Goal: Task Accomplishment & Management: Manage account settings

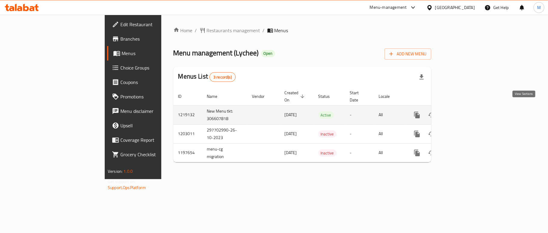
click at [464, 111] on icon "enhanced table" at bounding box center [460, 114] width 7 height 7
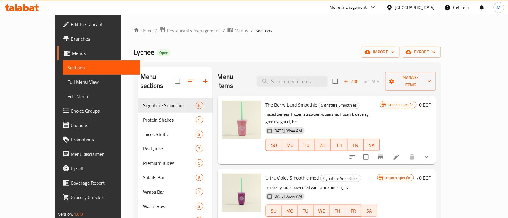
click at [261, 34] on ol "Home / Restaurants management / Menus / Sections" at bounding box center [286, 31] width 307 height 8
click at [265, 39] on div "Home / Restaurants management / Menus / Sections Lychee Open import export Menu…" at bounding box center [286, 211] width 307 height 368
click at [301, 76] on input "search" at bounding box center [292, 81] width 71 height 11
paste input "Vegan Chocolate Protein Bar"
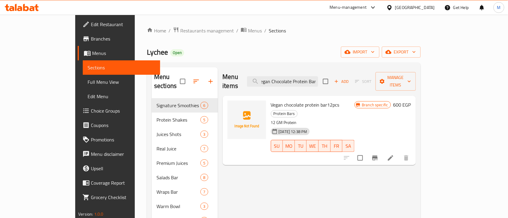
type input "Vegan Chocolate Protein Bar"
click at [416, 51] on span "export" at bounding box center [401, 52] width 29 height 8
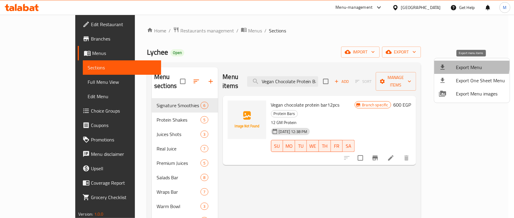
click at [460, 66] on span "Export Menu" at bounding box center [479, 67] width 49 height 7
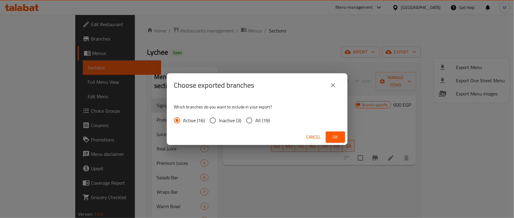
click at [250, 120] on input "All (19)" at bounding box center [249, 120] width 13 height 13
radio input "true"
click at [332, 136] on span "Ok" at bounding box center [335, 138] width 10 height 8
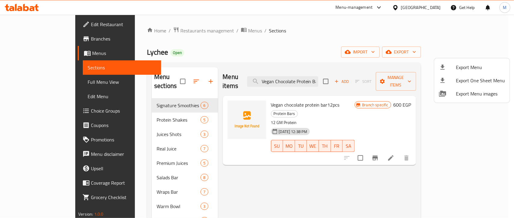
click at [270, 34] on div at bounding box center [257, 109] width 514 height 218
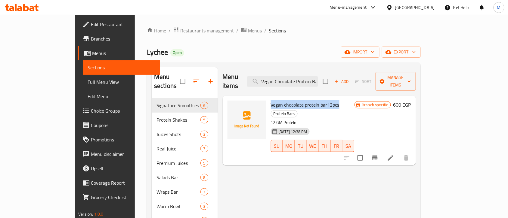
drag, startPoint x: 319, startPoint y: 98, endPoint x: 251, endPoint y: 98, distance: 68.9
click at [268, 98] on div "Vegan chocolate protein bar12pcs Protein Bars 12 GM Protein [DATE] 12:38 PM SU …" at bounding box center [312, 130] width 88 height 65
copy span "Vegan chocolate protein bar12pcs"
click at [318, 78] on input "Vegan Chocolate Protein Bar" at bounding box center [282, 81] width 71 height 11
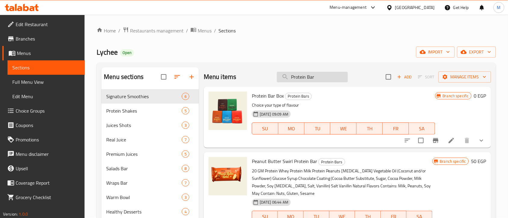
click at [309, 81] on input "Protein Bar" at bounding box center [312, 77] width 71 height 11
type input "Protein Bar"
click at [448, 142] on icon at bounding box center [451, 140] width 7 height 7
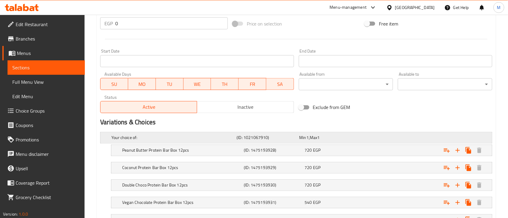
scroll to position [244, 0]
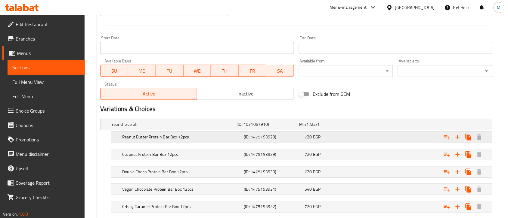
click at [225, 128] on h5 "Peanut Butter Protein Bar Box 12pcs" at bounding box center [172, 125] width 123 height 6
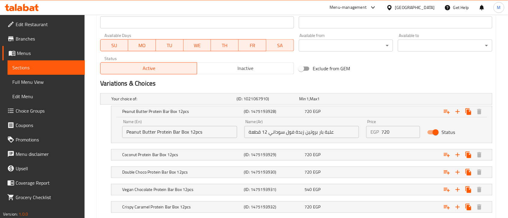
scroll to position [282, 0]
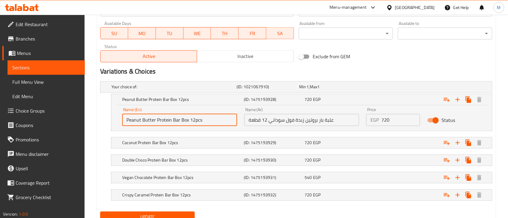
drag, startPoint x: 207, startPoint y: 123, endPoint x: 126, endPoint y: 119, distance: 80.4
click at [126, 119] on input "Peanut Butter Protein Bar Box 12pcs" at bounding box center [179, 120] width 115 height 12
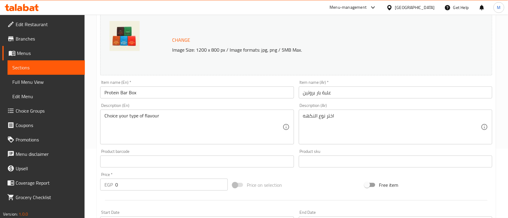
scroll to position [56, 0]
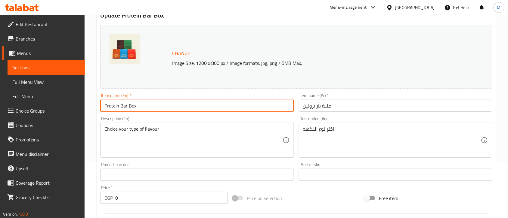
drag, startPoint x: 152, startPoint y: 108, endPoint x: 101, endPoint y: 106, distance: 50.6
click at [101, 106] on input "Protein Bar Box" at bounding box center [196, 106] width 193 height 12
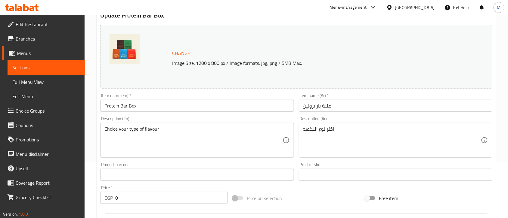
click at [295, 94] on div "Item name (En)   * Protein Bar Box Item name (En) *" at bounding box center [197, 102] width 198 height 23
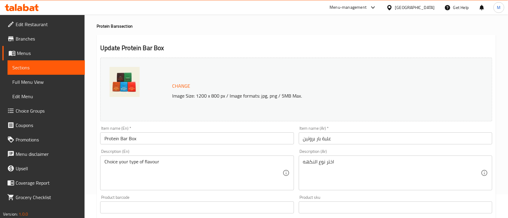
scroll to position [0, 0]
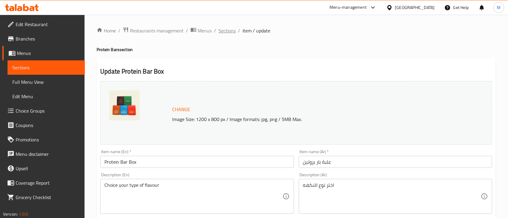
click at [230, 33] on span "Sections" at bounding box center [226, 30] width 17 height 7
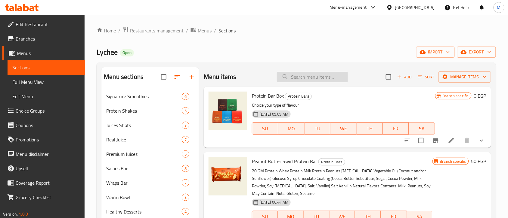
click at [300, 79] on input "search" at bounding box center [312, 77] width 71 height 11
paste input "Protein Bar"
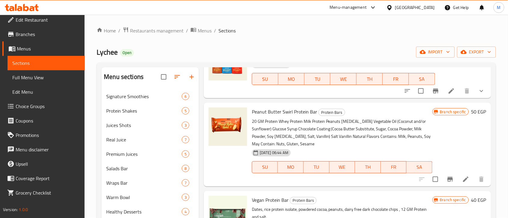
scroll to position [75, 0]
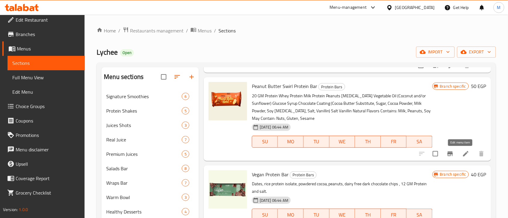
type input "Protein Bar"
click at [462, 154] on icon at bounding box center [465, 153] width 7 height 7
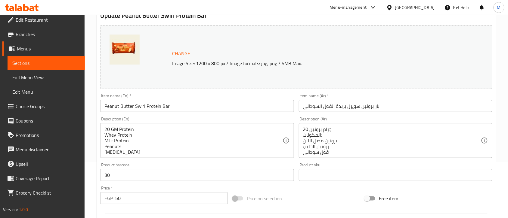
scroll to position [75, 0]
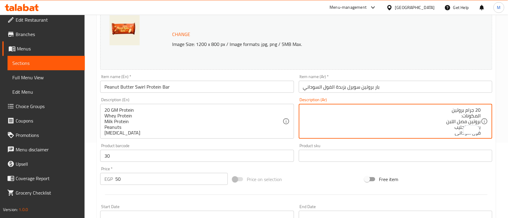
click at [444, 187] on div "Free item" at bounding box center [428, 179] width 132 height 16
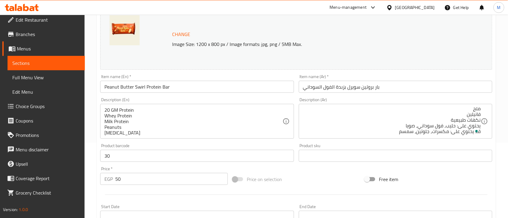
scroll to position [17, 0]
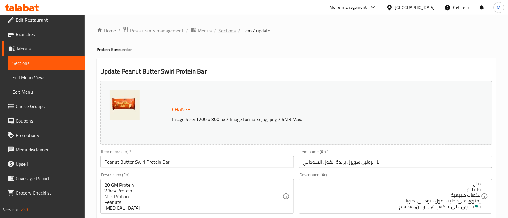
click at [229, 31] on span "Sections" at bounding box center [226, 30] width 17 height 7
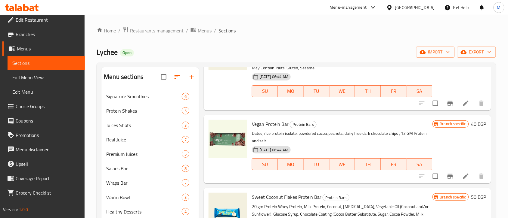
scroll to position [23, 0]
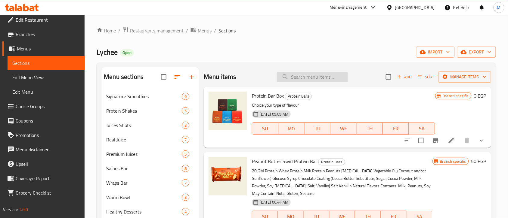
click at [315, 80] on input "search" at bounding box center [312, 77] width 71 height 11
paste input "Protein Bar"
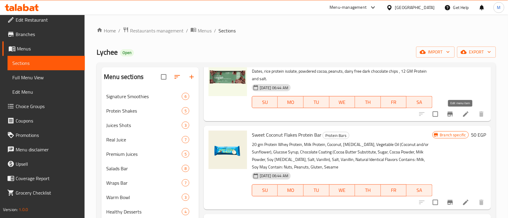
type input "Protein Bar"
click at [463, 115] on icon at bounding box center [465, 114] width 5 height 5
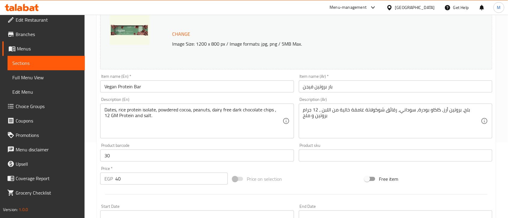
scroll to position [75, 0]
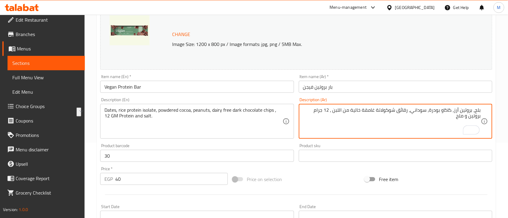
drag, startPoint x: 304, startPoint y: 111, endPoint x: 333, endPoint y: 110, distance: 28.6
click at [333, 110] on textarea "بلح، بروتين أرز، كاكاو بودرة، سوداني، رقائق شوكولاتة غامقة خالية من اللبن ، 12 …" at bounding box center [392, 121] width 178 height 29
paste textarea "12 جرام بروتين"
click at [481, 109] on textarea "12 جرام بروتين ،بلح، بروتين أرز، كاكاو بودرة، سوداني، رقائق شوكولاتة غامقة خالي…" at bounding box center [392, 121] width 178 height 29
click at [390, 144] on div "Product sku Product sku" at bounding box center [395, 153] width 193 height 18
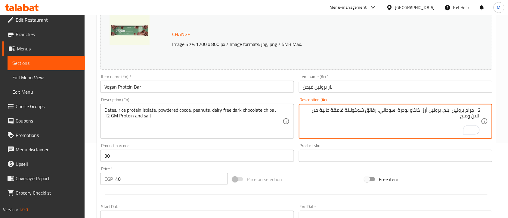
type textarea "12 جرام بروتين ،بلح، بروتين أرز، كاكاو بودرة، سوداني، رقائق شوكولاتة غامقة خالي…"
click at [427, 143] on div "Product sku Product sku" at bounding box center [395, 152] width 198 height 23
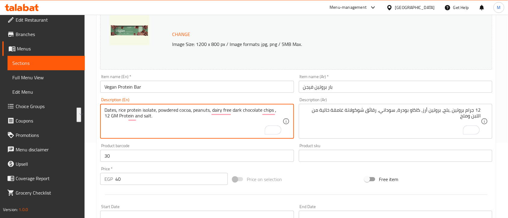
drag, startPoint x: 127, startPoint y: 117, endPoint x: 277, endPoint y: 112, distance: 149.6
paste textarea "12 GM Protein"
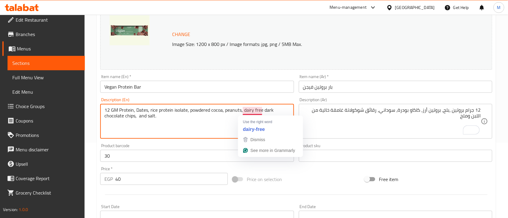
click at [169, 115] on textarea "12 GM Protein, Dates, rice protein isolate, powdered cocoa, peanuts, dairy free…" at bounding box center [193, 121] width 178 height 29
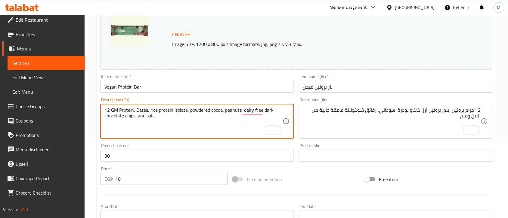
click at [162, 115] on textarea "12 GM Protein, Dates, rice protein isolate, powdered cocoa, peanuts, dairy free…" at bounding box center [193, 121] width 178 height 29
click at [167, 124] on textarea "12 gm protein, dates, rice protein isolate, powdered cocoa, peanuts, dairy free…" at bounding box center [193, 121] width 178 height 29
type textarea "12 gm protein, dates, rice protein isolate, powdered cocoa, peanuts, dairy free…"
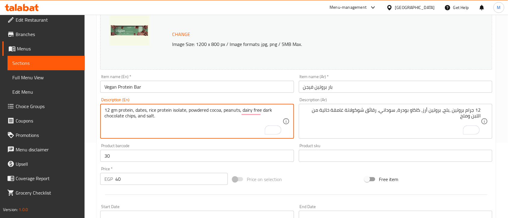
click at [183, 146] on div "Product barcode 30 Product barcode" at bounding box center [196, 153] width 193 height 18
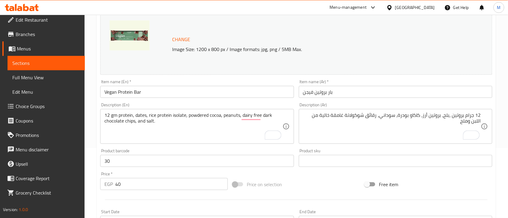
scroll to position [214, 0]
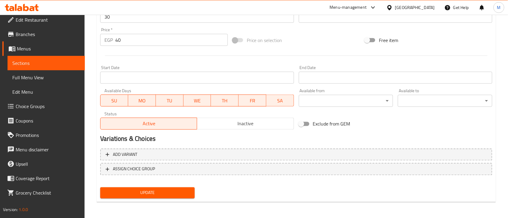
click at [168, 196] on span "Update" at bounding box center [147, 194] width 85 height 8
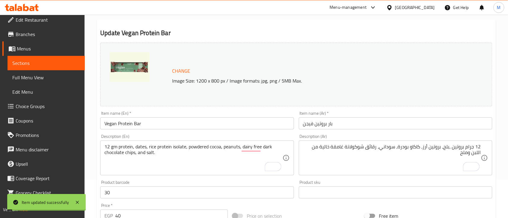
scroll to position [0, 0]
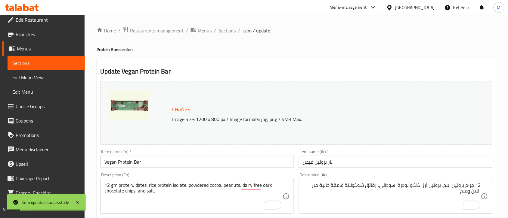
click at [223, 32] on span "Sections" at bounding box center [226, 30] width 17 height 7
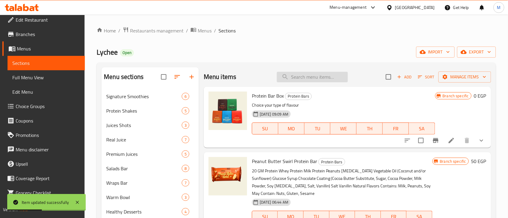
click at [302, 83] on div "Menu items Add Sort Manage items" at bounding box center [347, 77] width 287 height 20
click at [302, 79] on input "search" at bounding box center [312, 77] width 71 height 11
paste input "12 GM Protein"
type input "12 GM Protein"
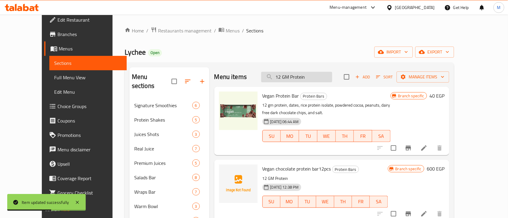
click at [320, 77] on input "12 GM Protein" at bounding box center [296, 77] width 71 height 11
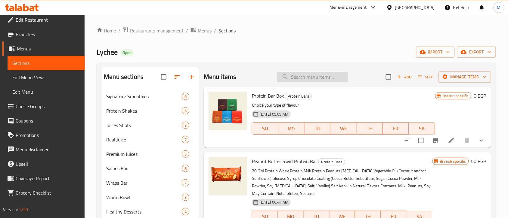
click at [304, 82] on input "search" at bounding box center [312, 77] width 71 height 11
paste input "Protein Bar"
type input "Protein Bar"
click at [335, 50] on div "Lychee Open import export" at bounding box center [296, 52] width 399 height 11
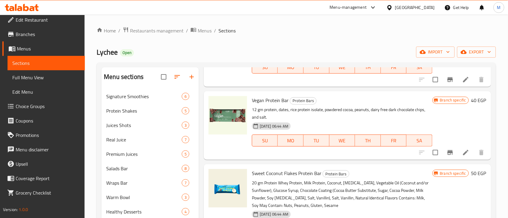
scroll to position [188, 0]
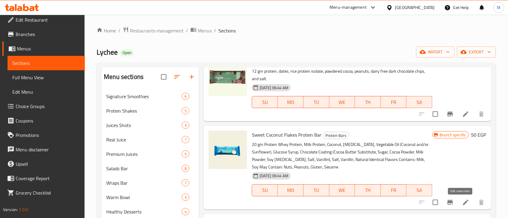
click at [463, 202] on icon at bounding box center [465, 202] width 7 height 7
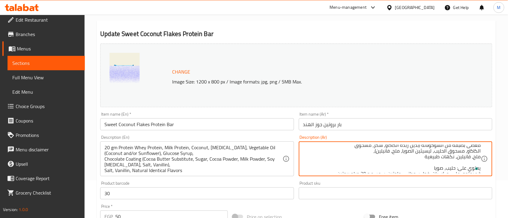
scroll to position [18, 0]
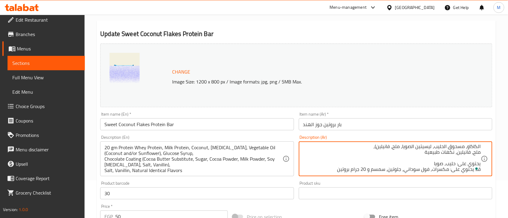
drag, startPoint x: 336, startPoint y: 171, endPoint x: 368, endPoint y: 169, distance: 32.3
click at [368, 169] on textarea "بروتين مصل اللبن، بروتين الحليب، جوز الهند، الجلسرين، زيوت نباتية (جوز الهند و/…" at bounding box center [392, 159] width 178 height 29
click at [387, 169] on textarea "بروتين مصل اللبن، بروتين الحليب، جوز الهند، الجلسرين، زيوت نباتية (جوز الهند و/…" at bounding box center [392, 159] width 178 height 29
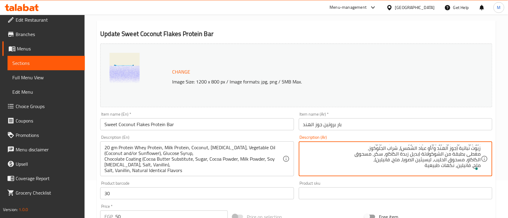
scroll to position [0, 0]
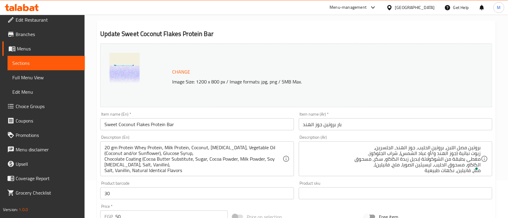
click at [482, 148] on div "بروتين مصل اللبن، بروتين الحليب، جوز الهند، الجلسرين، زيوت نباتية (جوز الهند و/…" at bounding box center [395, 159] width 193 height 35
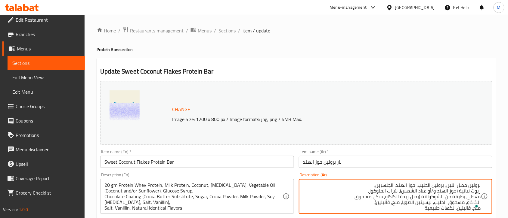
click at [372, 185] on textarea "بروتين مصل اللبن، بروتين الحليب، جوز الهند، الجلسرين، زيوت نباتية (جوز الهند و/…" at bounding box center [392, 197] width 178 height 29
paste textarea "20 جرام بروتين"
type textarea "20 جرام بروتين، بروتين مصل اللبن، بروتين الحليب، جوز الهند، الجلسرين، زيوت نبات…"
click at [346, 171] on div "Description (Ar) 20 جرام بروتين، بروتين مصل اللبن، بروتين الحليب، جوز الهند، ال…" at bounding box center [395, 194] width 198 height 46
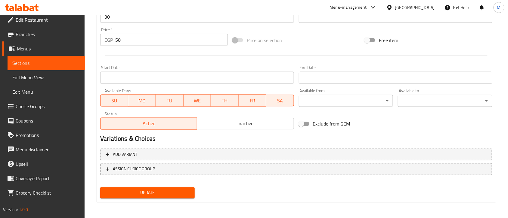
click at [159, 193] on span "Update" at bounding box center [147, 194] width 85 height 8
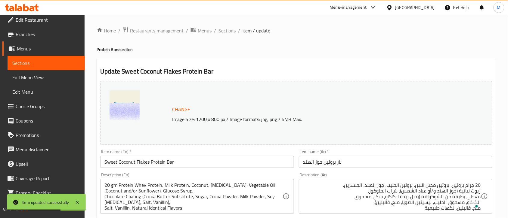
click at [225, 32] on span "Sections" at bounding box center [226, 30] width 17 height 7
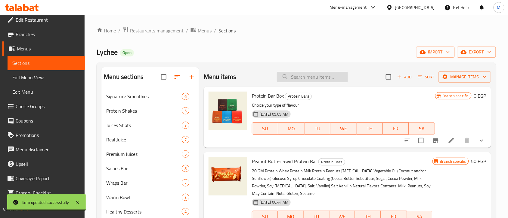
click at [323, 78] on input "search" at bounding box center [312, 77] width 71 height 11
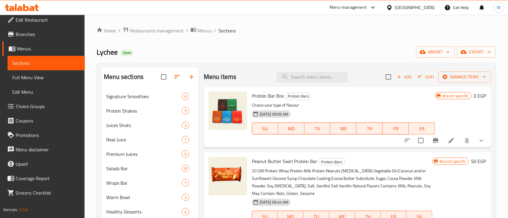
paste input "Protein Bar"
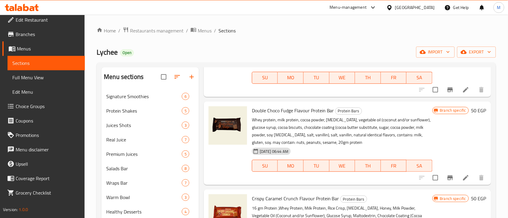
type input "Protein Bar"
click at [462, 89] on icon at bounding box center [465, 89] width 7 height 7
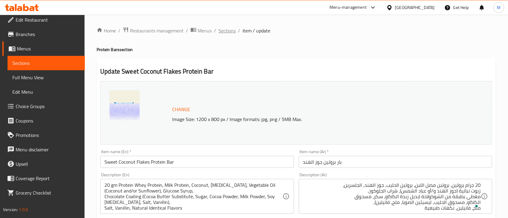
click at [224, 33] on span "Sections" at bounding box center [226, 30] width 17 height 7
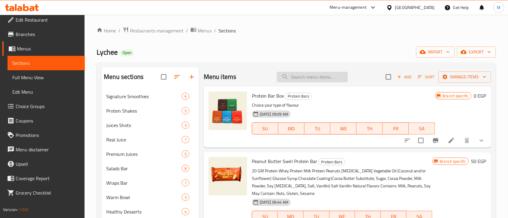
click at [317, 78] on input "search" at bounding box center [312, 77] width 71 height 11
paste input "Protein Bar"
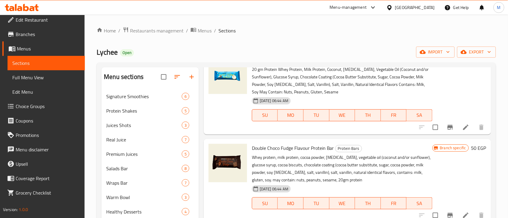
scroll to position [301, 0]
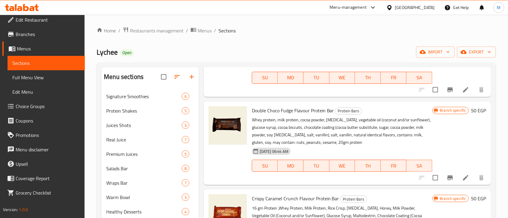
type input "Protein Bar"
click at [457, 179] on li at bounding box center [465, 178] width 17 height 11
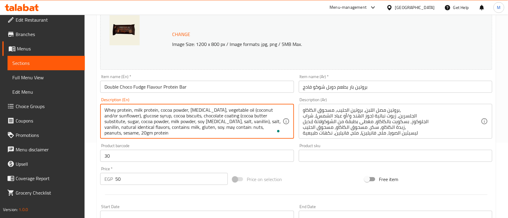
scroll to position [2, 0]
drag, startPoint x: 131, startPoint y: 135, endPoint x: 267, endPoint y: 127, distance: 135.3
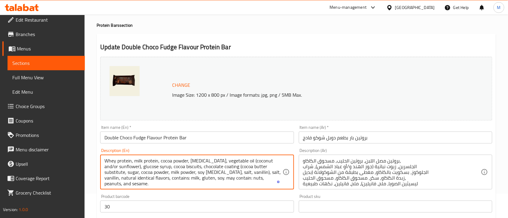
scroll to position [38, 0]
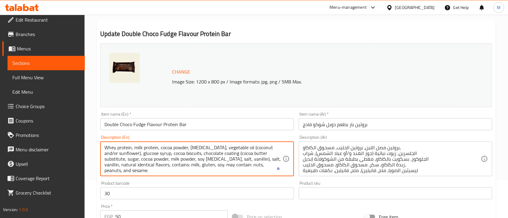
click at [103, 148] on div "Whey protein, milk protein, cocoa powder, [MEDICAL_DATA], vegetable oil (coconu…" at bounding box center [196, 159] width 193 height 35
click at [103, 147] on div "Whey protein, milk protein, cocoa powder, [MEDICAL_DATA], vegetable oil (coconu…" at bounding box center [196, 159] width 193 height 35
click at [107, 150] on textarea "Whey protein, milk protein, cocoa powder, [MEDICAL_DATA], vegetable oil (coconu…" at bounding box center [193, 159] width 178 height 29
paste textarea "20gm protein"
click at [155, 174] on textarea "20gm protein, Whey protein, milk protein, cocoa powder, [MEDICAL_DATA], vegetab…" at bounding box center [193, 159] width 178 height 29
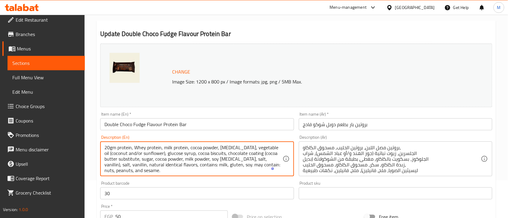
click at [155, 174] on textarea "20gm protein, Whey protein, milk protein, cocoa powder, [MEDICAL_DATA], vegetab…" at bounding box center [193, 159] width 178 height 29
type textarea "20gm protein, whey protein, milk protein, cocoa powder, [MEDICAL_DATA], vegetab…"
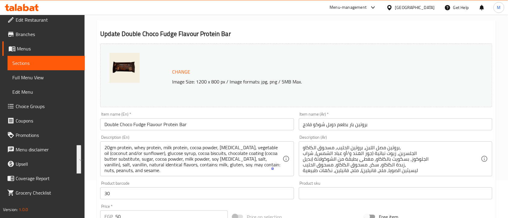
click at [181, 181] on div "Product barcode 30 Product barcode" at bounding box center [197, 190] width 198 height 23
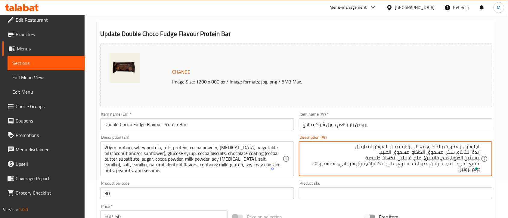
scroll to position [13, 0]
drag, startPoint x: 455, startPoint y: 171, endPoint x: 320, endPoint y: 162, distance: 134.4
click at [320, 162] on textarea "بروتين مصل اللبن، بروتين الحليب، مسحوق الكاكاو، الجلسرين، زيوت نباتية (جوز الهن…" at bounding box center [392, 159] width 178 height 29
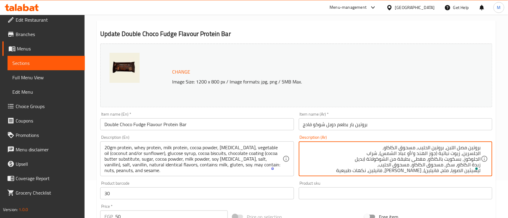
scroll to position [5, 0]
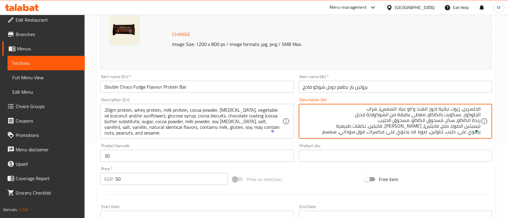
click at [338, 133] on textarea "بروتين مصل اللبن، بروتين الحليب، مسحوق الكاكاو، الجلسرين، زيوت نباتية (جوز الهن…" at bounding box center [392, 121] width 178 height 29
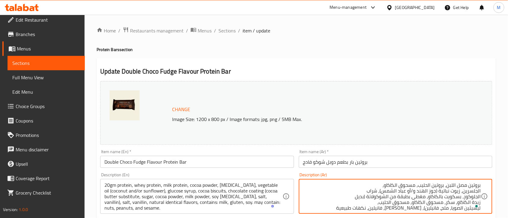
click at [482, 187] on div "بروتين مصل اللبن، بروتين الحليب، مسحوق الكاكاو، الجلسرين، زيوت نباتية (جوز الهن…" at bounding box center [395, 196] width 193 height 35
paste textarea "20 جرام بروتين"
type textarea "20 جرام بروتين، بروتين مصل اللبن، بروتين الحليب، مسحوق الكاكاو، الجلسرين، زيوت …"
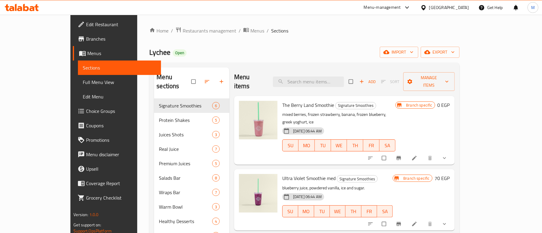
click at [86, 111] on span "Choice Groups" at bounding box center [121, 110] width 70 height 7
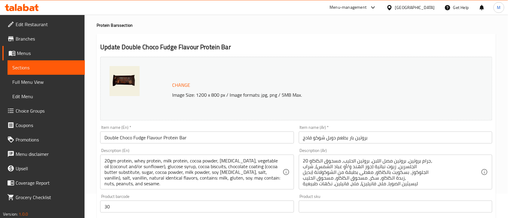
scroll to position [38, 0]
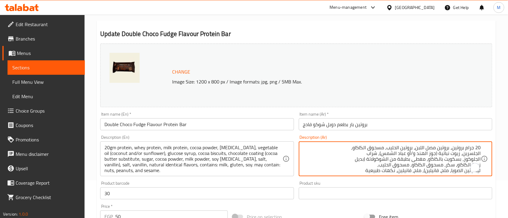
click at [415, 62] on div "Change Image Size: 1200 x 800 px / Image formats: jpg, png / 5MB Max." at bounding box center [296, 76] width 392 height 64
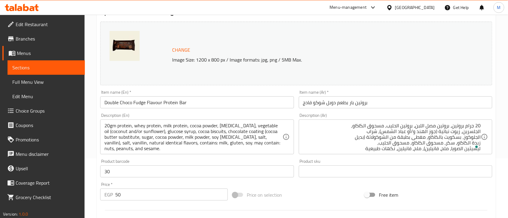
scroll to position [0, 0]
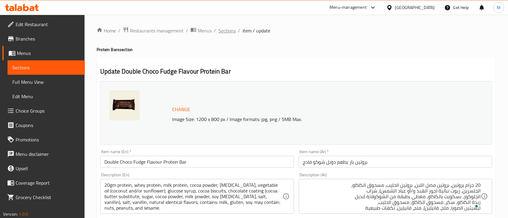
click at [227, 30] on span "Sections" at bounding box center [226, 30] width 17 height 7
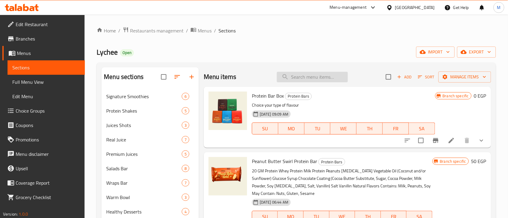
click at [336, 74] on input "search" at bounding box center [312, 77] width 71 height 11
paste input "Protein Bar"
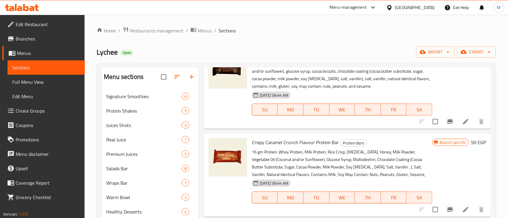
scroll to position [376, 0]
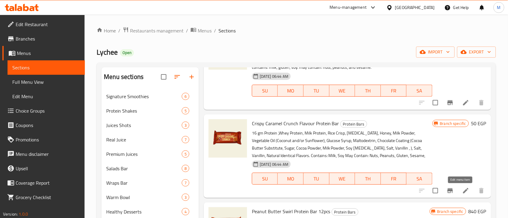
type input "Protein Bar"
click at [463, 193] on icon at bounding box center [465, 190] width 5 height 5
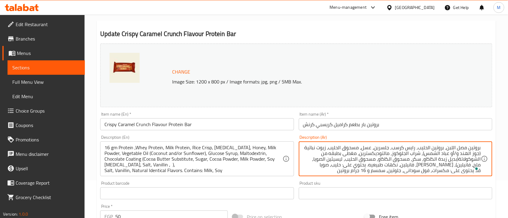
scroll to position [2, 0]
drag, startPoint x: 335, startPoint y: 171, endPoint x: 367, endPoint y: 170, distance: 32.8
click at [367, 170] on textarea "بروتين مصل اللبن، بروتين الحليب، رايس كرسب، جلسرين، عسل، مسحوق الحليب، زيوت نبا…" at bounding box center [392, 159] width 178 height 29
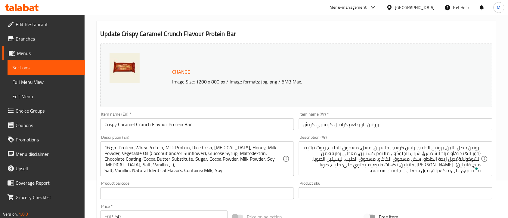
click at [483, 148] on div "بروتين مصل اللبن، بروتين الحليب، رايس كرسب، جلسرين، عسل، مسحوق الحليب، زيوت نبا…" at bounding box center [395, 159] width 193 height 35
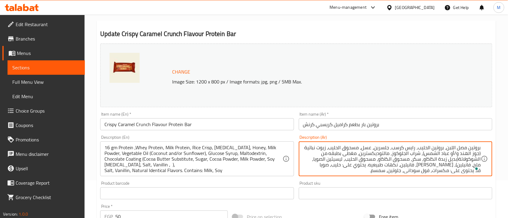
paste textarea "16 جرام بروتين"
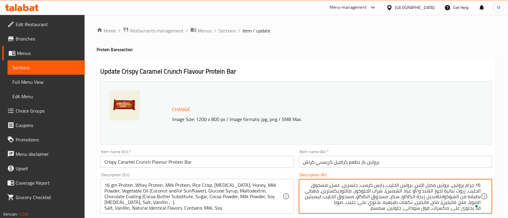
type textarea "16 جرام بروتين، بروتين مصل اللبن، بروتين الحليب، رايس كرسب، جلسرين، عسل، مسحوق …"
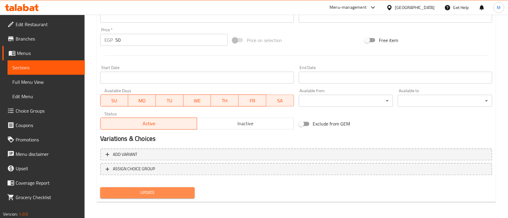
click at [149, 190] on span "Update" at bounding box center [147, 194] width 85 height 8
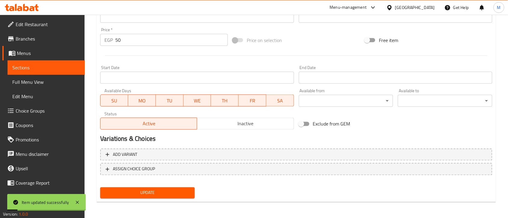
click at [242, 184] on div "Add variant ASSIGN CHOICE GROUP" at bounding box center [296, 166] width 397 height 39
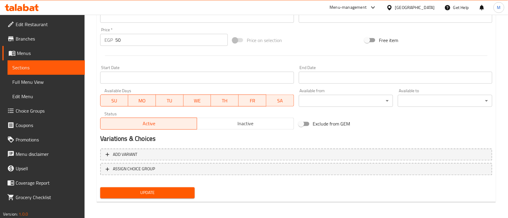
click at [175, 196] on button "Update" at bounding box center [147, 193] width 94 height 11
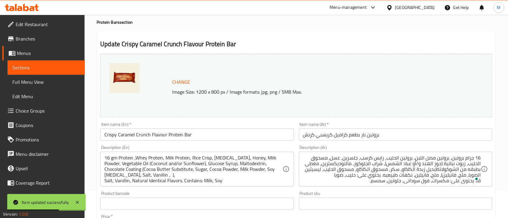
scroll to position [26, 0]
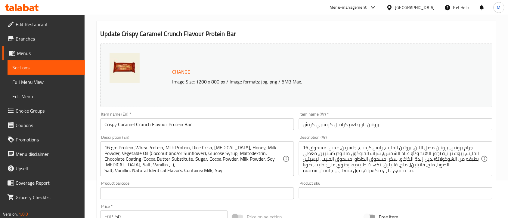
scroll to position [75, 0]
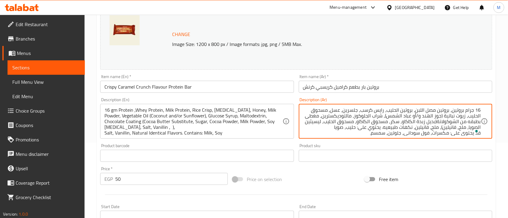
click at [388, 45] on p "Image Size: 1200 x 800 px / Image formats: jpg, png / 5MB Max." at bounding box center [310, 44] width 280 height 7
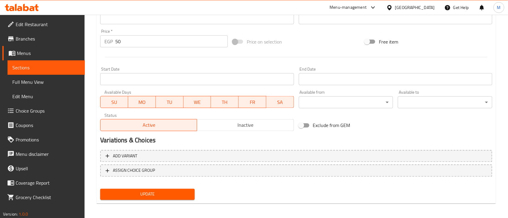
scroll to position [0, 0]
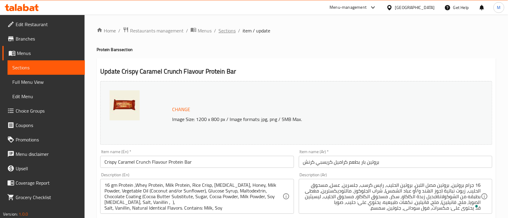
click at [227, 32] on span "Sections" at bounding box center [226, 30] width 17 height 7
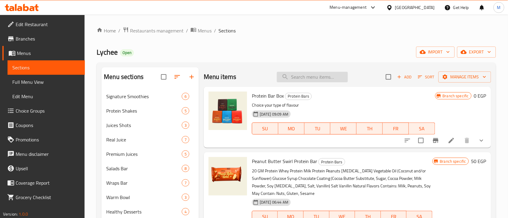
click at [301, 76] on input "search" at bounding box center [312, 77] width 71 height 11
paste input "Protein Bar"
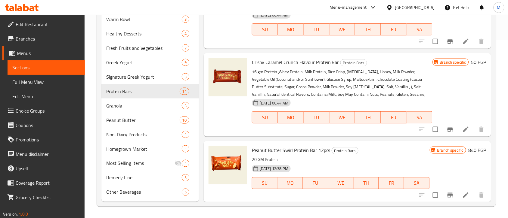
scroll to position [334, 0]
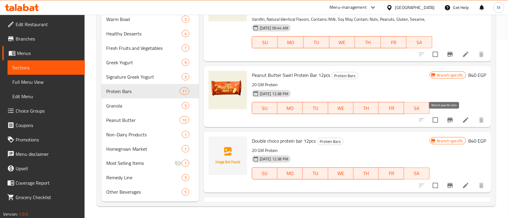
type input "Protein Bar"
click at [457, 119] on li at bounding box center [465, 120] width 17 height 11
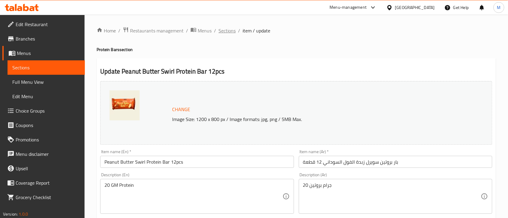
click at [228, 29] on span "Sections" at bounding box center [226, 30] width 17 height 7
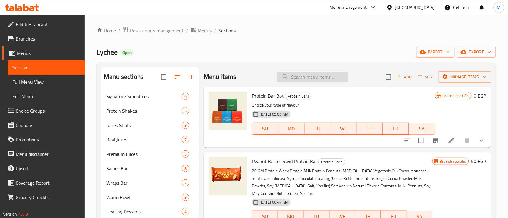
click at [294, 80] on input "search" at bounding box center [312, 77] width 71 height 11
paste input "Protein Bar"
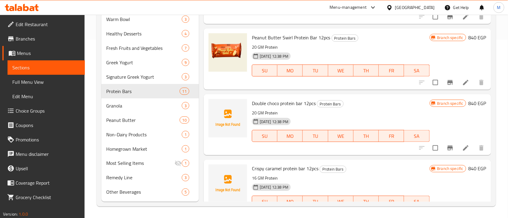
scroll to position [409, 0]
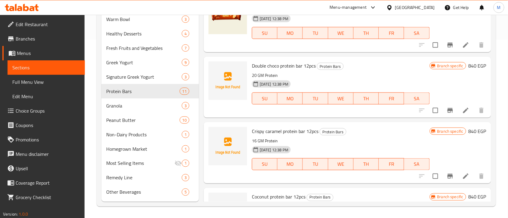
type input "Protein Bar"
click at [463, 109] on icon at bounding box center [465, 110] width 5 height 5
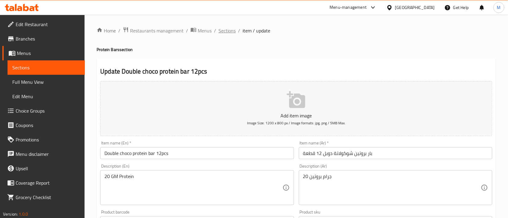
click at [229, 32] on span "Sections" at bounding box center [226, 30] width 17 height 7
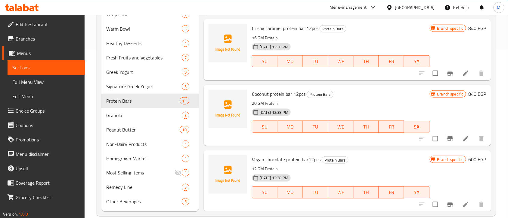
scroll to position [178, 0]
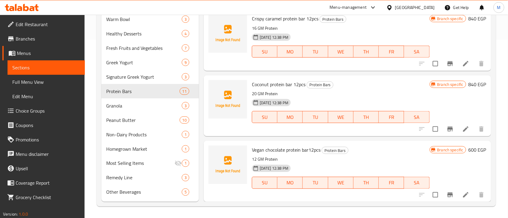
click at [457, 68] on li at bounding box center [465, 63] width 17 height 11
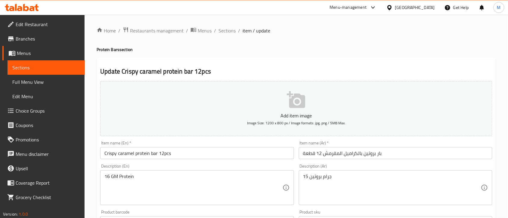
click at [229, 32] on span "Sections" at bounding box center [226, 30] width 17 height 7
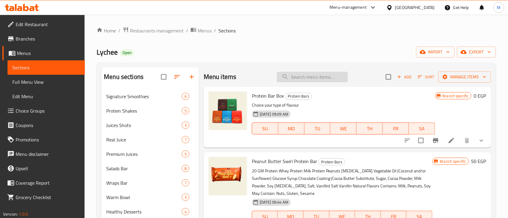
click at [302, 81] on input "search" at bounding box center [312, 77] width 71 height 11
paste input "Protein Bar"
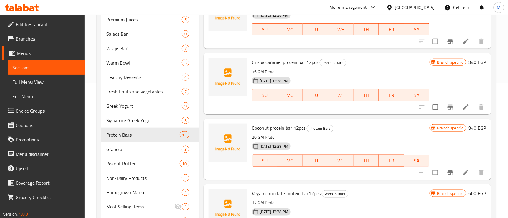
scroll to position [178, 0]
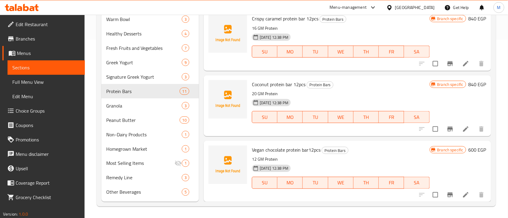
type input "Protein Bar"
click at [463, 130] on icon at bounding box center [465, 129] width 5 height 5
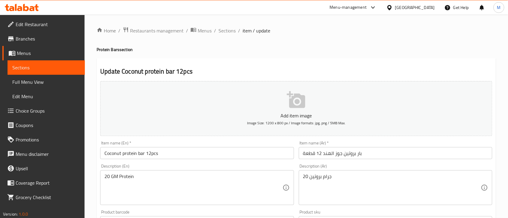
click at [227, 35] on div "Home / Restaurants management / Menus / Sections / item / update Protein Bars s…" at bounding box center [296, 220] width 399 height 386
click at [223, 31] on span "Sections" at bounding box center [226, 30] width 17 height 7
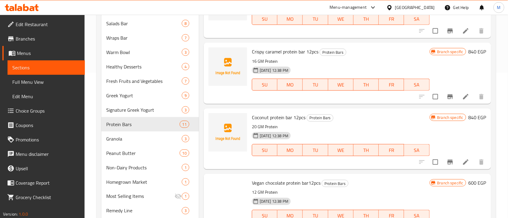
scroll to position [178, 0]
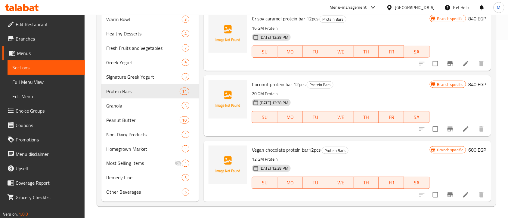
click at [462, 198] on icon at bounding box center [465, 195] width 7 height 7
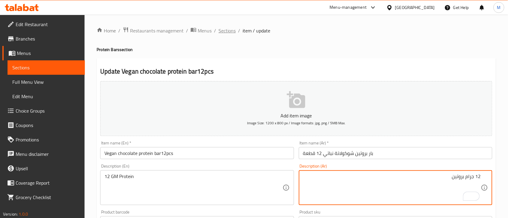
click at [229, 33] on span "Sections" at bounding box center [226, 30] width 17 height 7
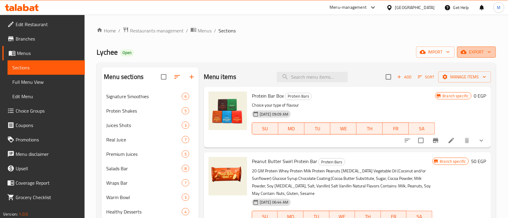
click at [472, 49] on span "export" at bounding box center [476, 52] width 29 height 8
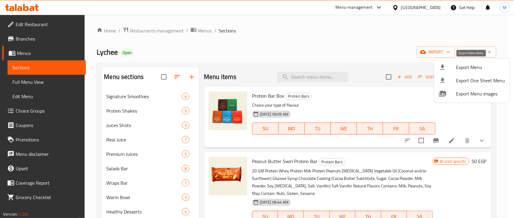
click at [449, 71] on div at bounding box center [447, 67] width 17 height 7
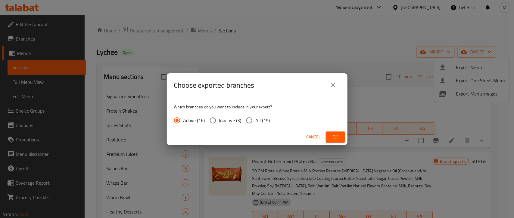
click at [257, 117] on span "All (19)" at bounding box center [262, 120] width 14 height 7
click at [255, 116] on input "All (19)" at bounding box center [249, 120] width 13 height 13
radio input "true"
click at [332, 134] on span "Ok" at bounding box center [335, 138] width 10 height 8
